Goal: Task Accomplishment & Management: Manage account settings

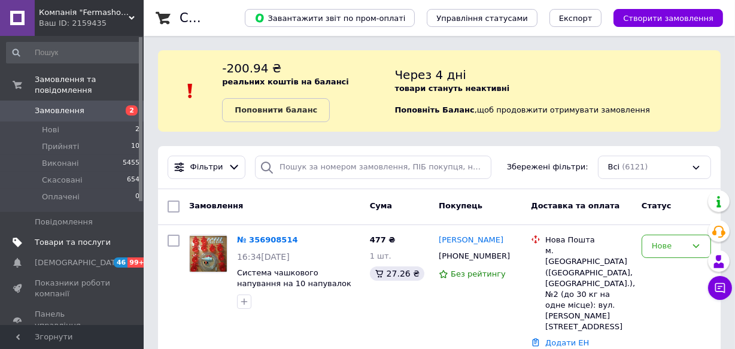
click at [65, 237] on span "Товари та послуги" at bounding box center [73, 242] width 76 height 11
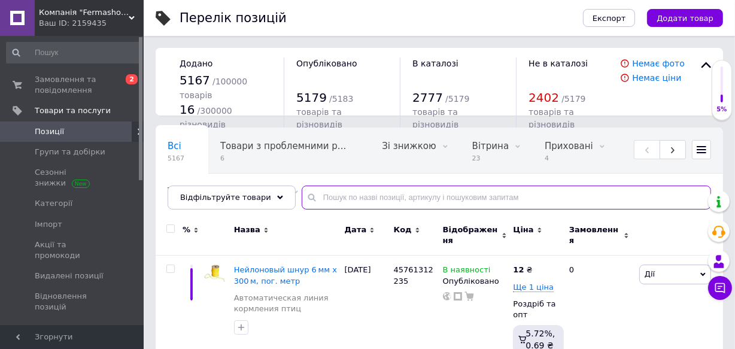
click at [401, 201] on input "text" at bounding box center [507, 198] width 410 height 24
paste input "16045"
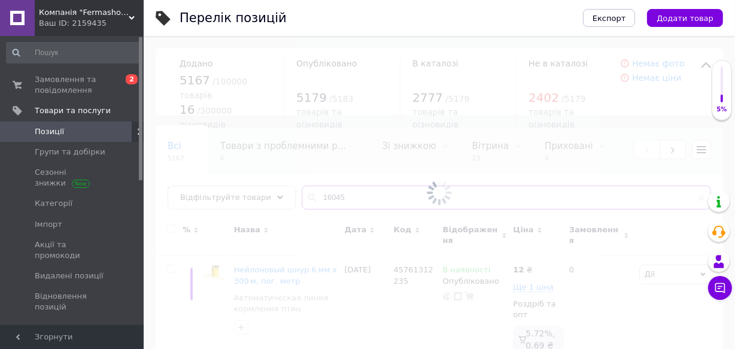
type input "16045"
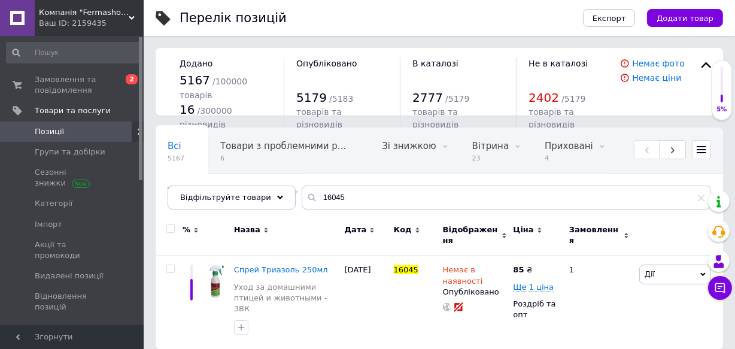
click at [574, 246] on div "Замовлення" at bounding box center [599, 236] width 74 height 40
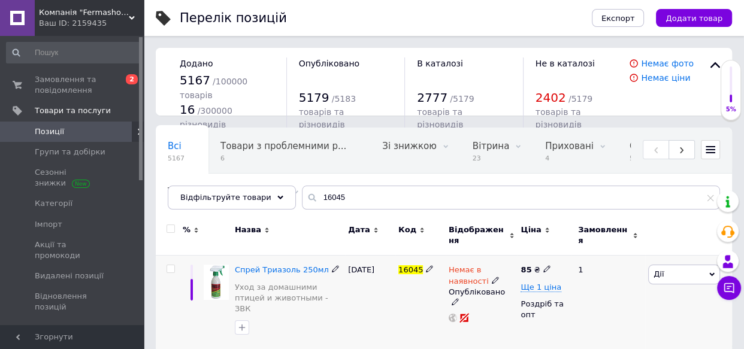
click at [492, 277] on use at bounding box center [495, 280] width 7 height 7
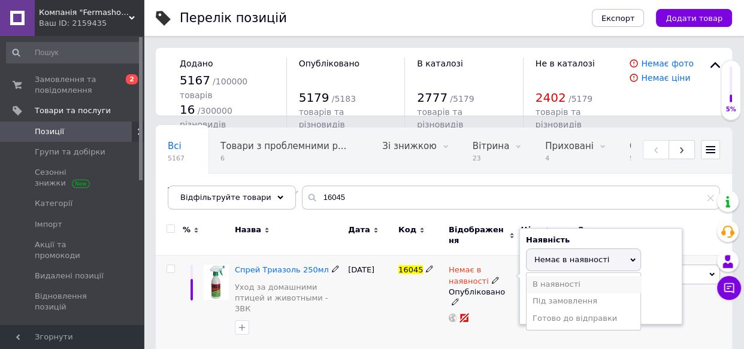
click at [565, 278] on li "В наявності" at bounding box center [583, 284] width 114 height 17
click at [393, 311] on div "[DATE]" at bounding box center [370, 303] width 50 height 94
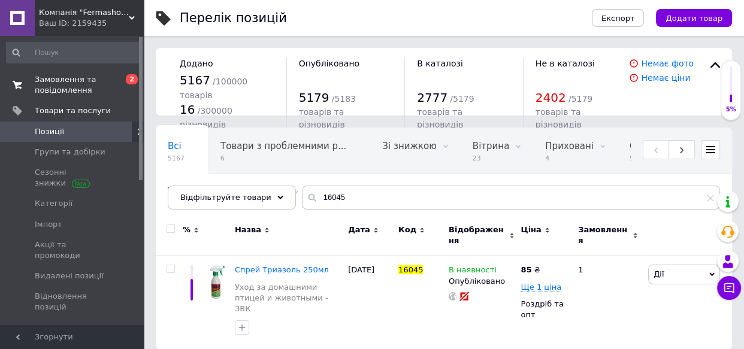
click at [52, 81] on span "Замовлення та повідомлення" at bounding box center [73, 85] width 76 height 22
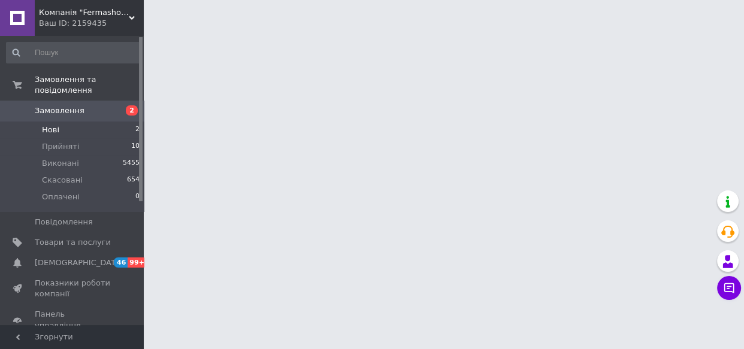
click at [48, 125] on span "Нові" at bounding box center [50, 130] width 17 height 11
click at [53, 125] on span "Нові" at bounding box center [50, 130] width 17 height 11
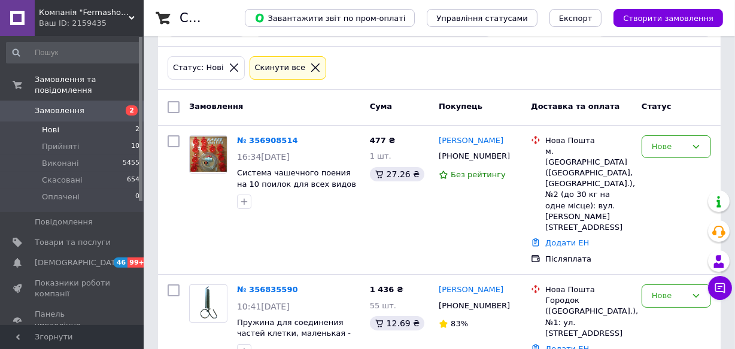
scroll to position [162, 0]
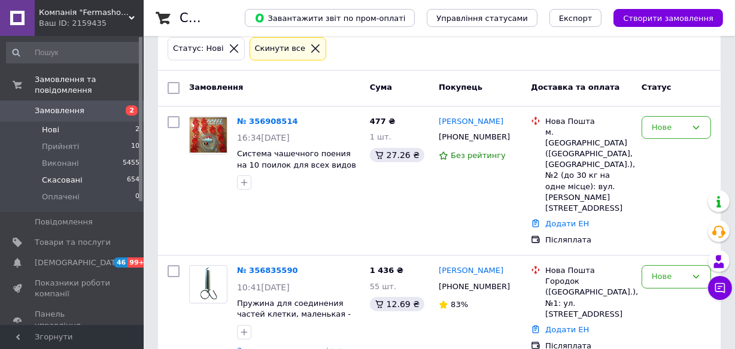
drag, startPoint x: 60, startPoint y: 129, endPoint x: 76, endPoint y: 163, distance: 37.2
click at [60, 138] on li "Прийняті 10" at bounding box center [73, 146] width 147 height 17
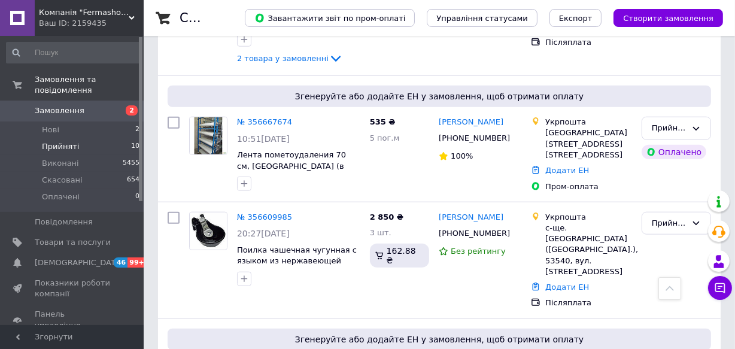
scroll to position [1034, 0]
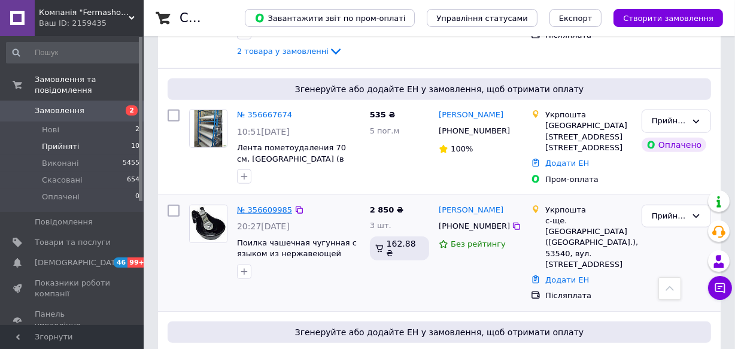
click at [251, 205] on link "№ 356609985" at bounding box center [264, 209] width 55 height 9
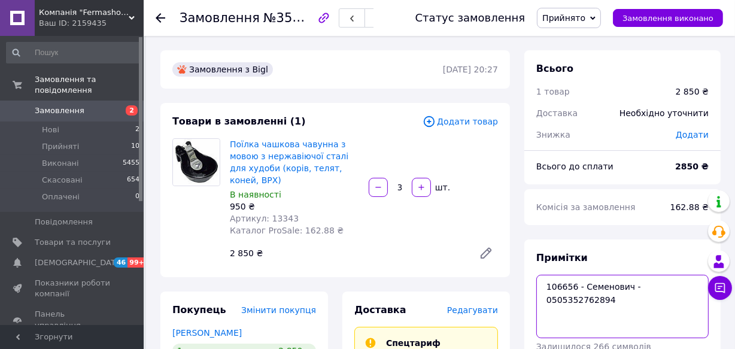
drag, startPoint x: 634, startPoint y: 289, endPoint x: 701, endPoint y: 287, distance: 67.1
click at [701, 287] on textarea "106656 - Семенович - 0505352762894" at bounding box center [623, 306] width 172 height 63
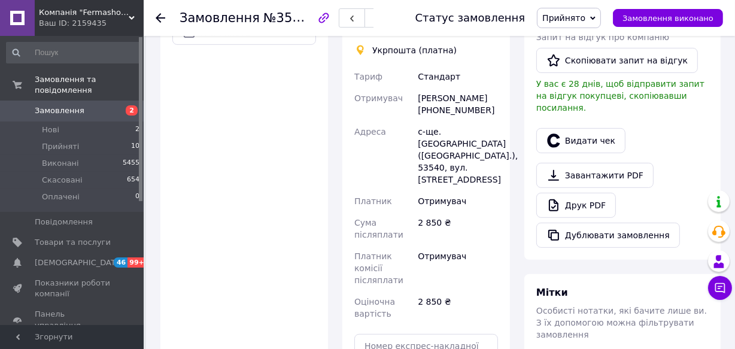
scroll to position [544, 0]
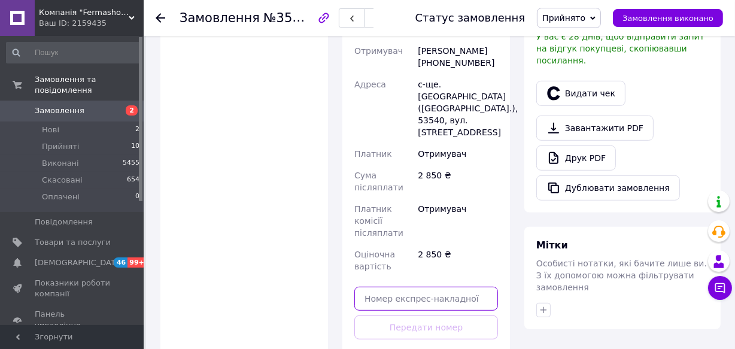
click at [481, 287] on input "text" at bounding box center [427, 299] width 144 height 24
paste input "0505352762894"
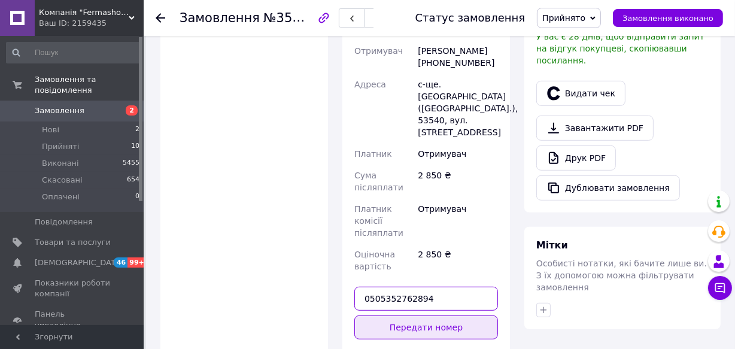
type input "0505352762894"
click at [449, 316] on button "Передати номер" at bounding box center [427, 328] width 144 height 24
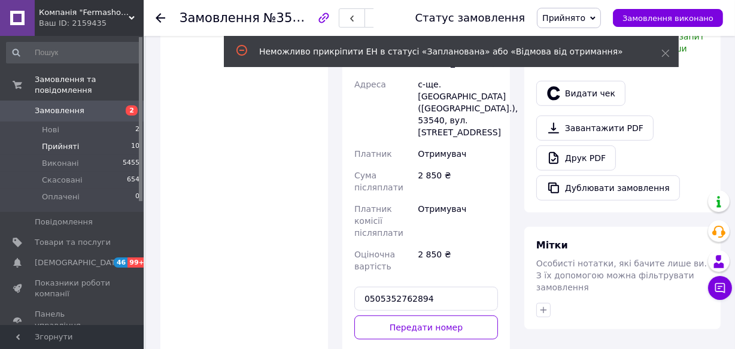
drag, startPoint x: 65, startPoint y: 132, endPoint x: 78, endPoint y: 137, distance: 14.6
click at [65, 141] on span "Прийняті" at bounding box center [60, 146] width 37 height 11
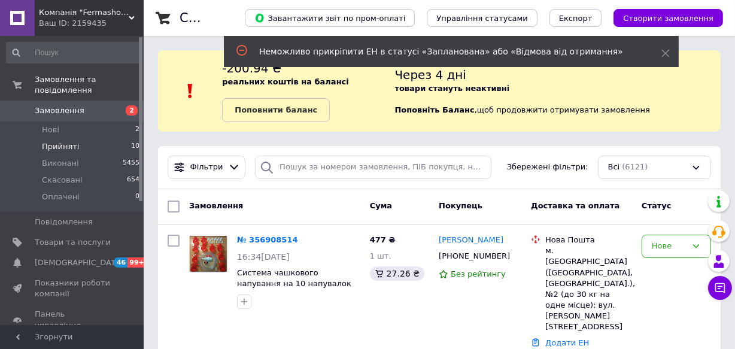
click at [65, 141] on span "Прийняті" at bounding box center [60, 146] width 37 height 11
